Goal: Transaction & Acquisition: Purchase product/service

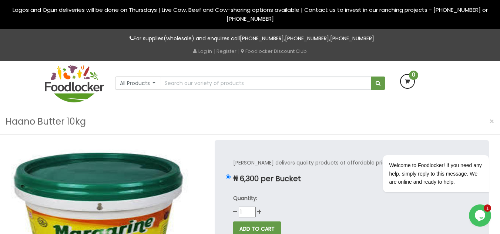
scroll to position [37, 0]
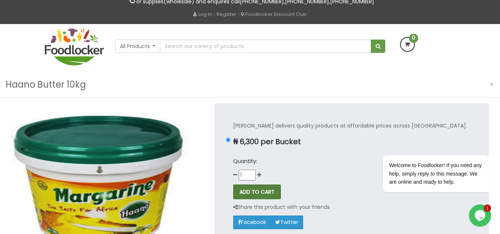
click at [255, 192] on button "ADD TO CART" at bounding box center [257, 192] width 48 height 15
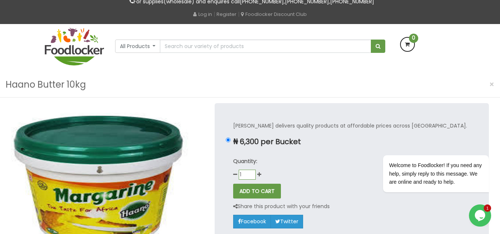
click at [253, 170] on input "1" at bounding box center [246, 175] width 17 height 10
click at [252, 173] on input "1" at bounding box center [246, 175] width 17 height 10
click at [251, 177] on input "0" at bounding box center [246, 175] width 17 height 10
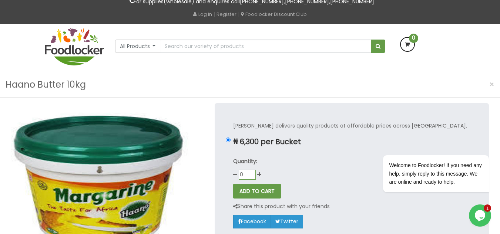
click at [251, 177] on input "0" at bounding box center [246, 175] width 17 height 10
type input "1"
click at [251, 172] on input "1" at bounding box center [246, 175] width 17 height 10
click at [292, 167] on div "Quantity: 1" at bounding box center [351, 168] width 237 height 23
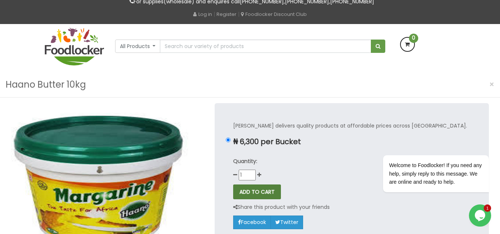
click at [252, 193] on button "ADD TO CART" at bounding box center [257, 192] width 48 height 15
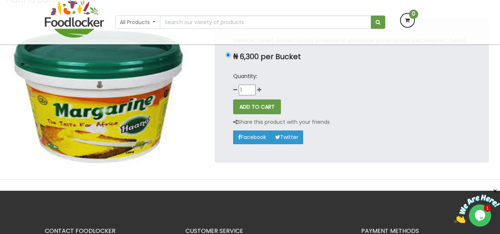
scroll to position [37, 0]
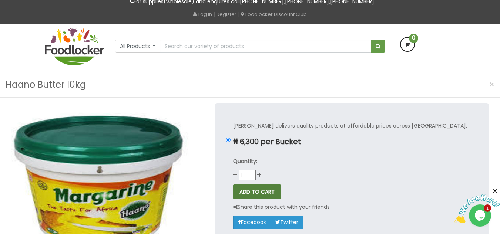
click at [255, 194] on button "ADD TO CART" at bounding box center [257, 192] width 48 height 15
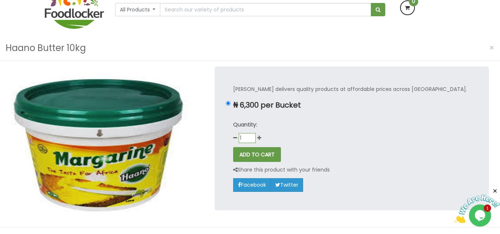
scroll to position [74, 0]
